Goal: Check status: Check status

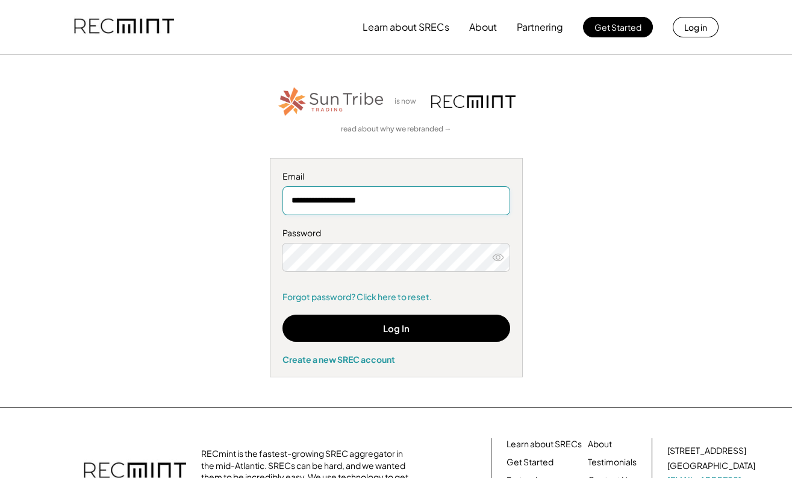
click at [326, 202] on input "**********" at bounding box center [397, 200] width 228 height 29
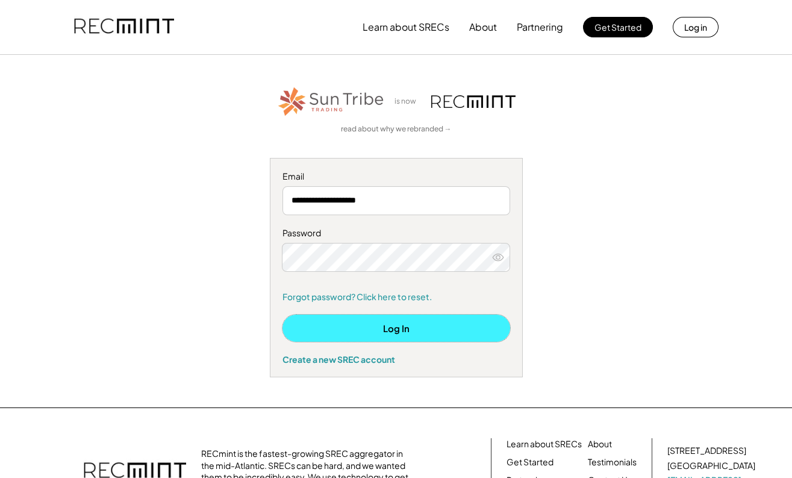
click at [398, 331] on button "Log In" at bounding box center [397, 327] width 228 height 27
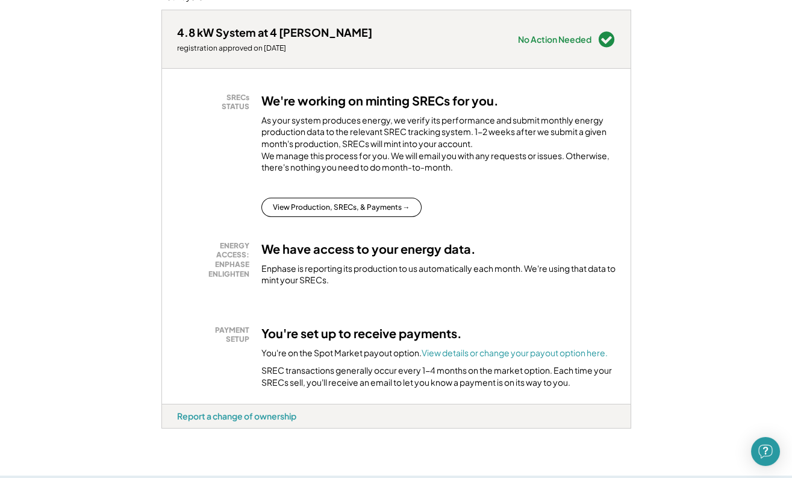
scroll to position [181, 0]
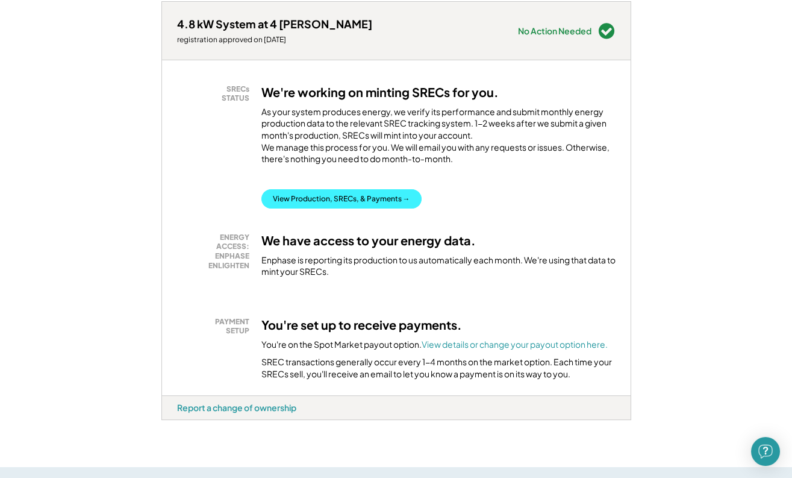
click at [321, 208] on button "View Production, SRECs, & Payments →" at bounding box center [341, 198] width 160 height 19
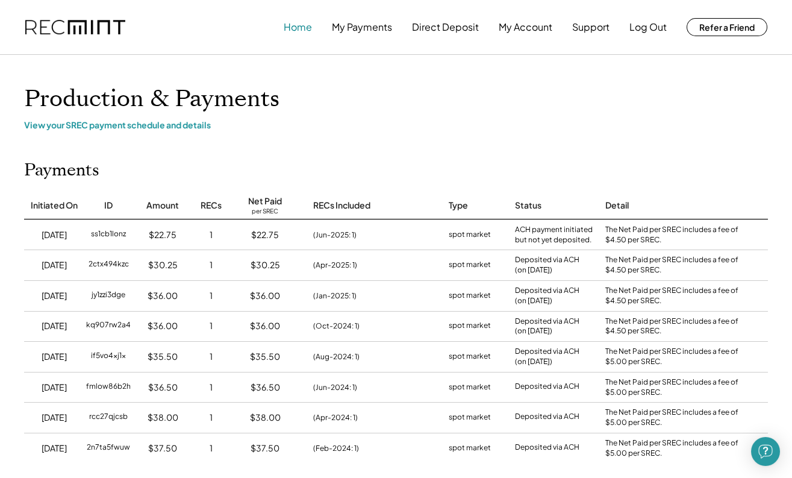
click at [298, 25] on button "Home" at bounding box center [298, 27] width 28 height 24
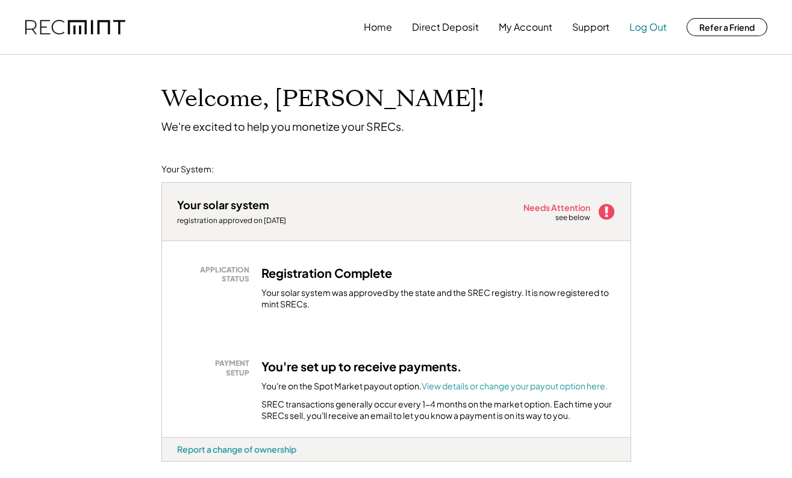
click at [645, 25] on button "Log Out" at bounding box center [647, 27] width 37 height 24
